Goal: Find specific page/section: Find specific page/section

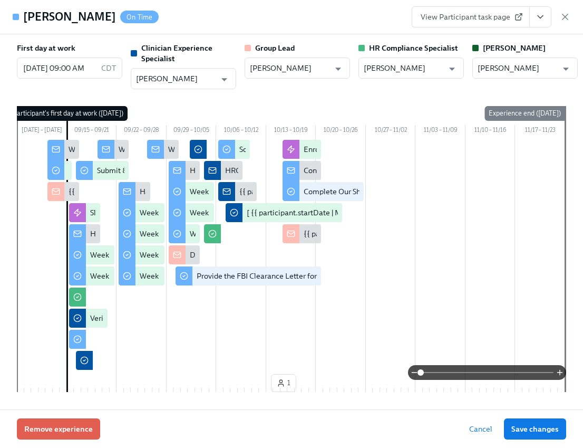
click at [568, 16] on icon "button" at bounding box center [565, 17] width 11 height 11
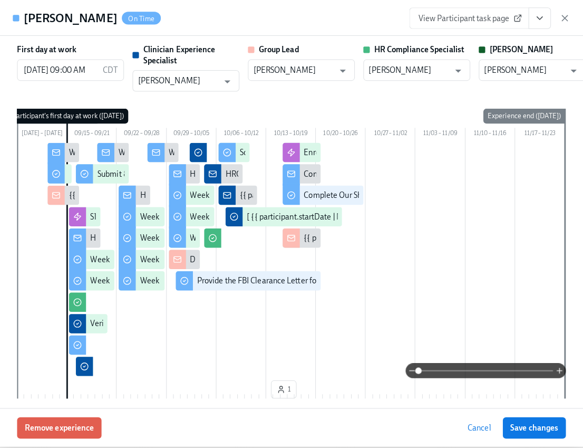
scroll to position [0, 15272]
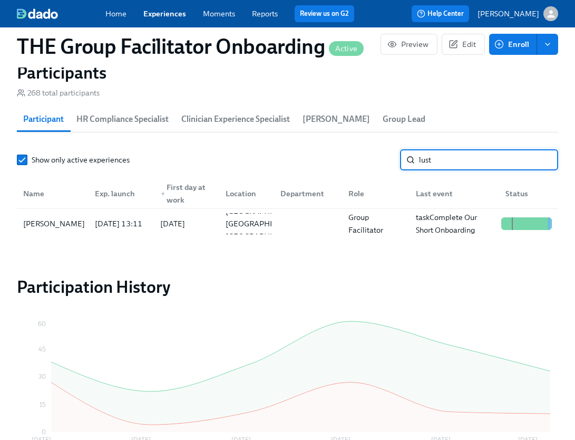
click at [437, 168] on input "lust" at bounding box center [488, 159] width 139 height 21
type input "sofia"
click at [80, 230] on div "[PERSON_NAME]" at bounding box center [52, 223] width 67 height 21
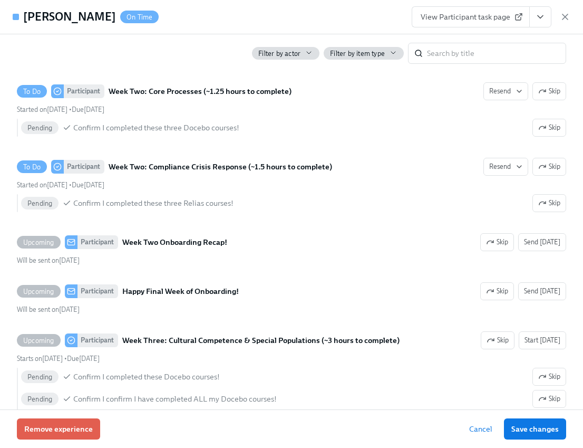
scroll to position [1735, 0]
